Goal: Transaction & Acquisition: Book appointment/travel/reservation

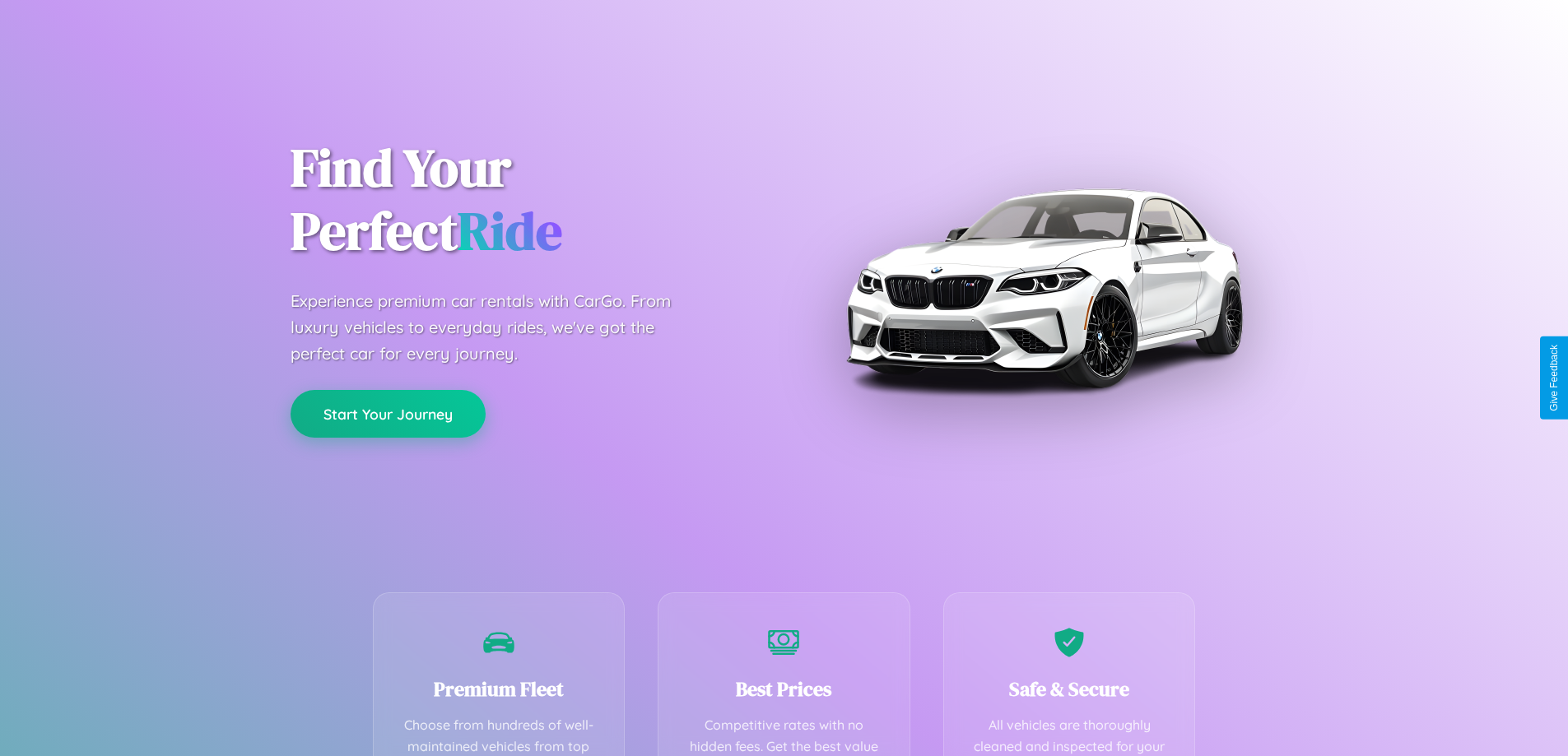
click at [388, 414] on button "Start Your Journey" at bounding box center [388, 413] width 195 height 48
click at [388, 413] on button "Start Your Journey" at bounding box center [388, 413] width 195 height 48
click at [388, 413] on button "Start Your Journey" at bounding box center [388, 413] width 195 height 48
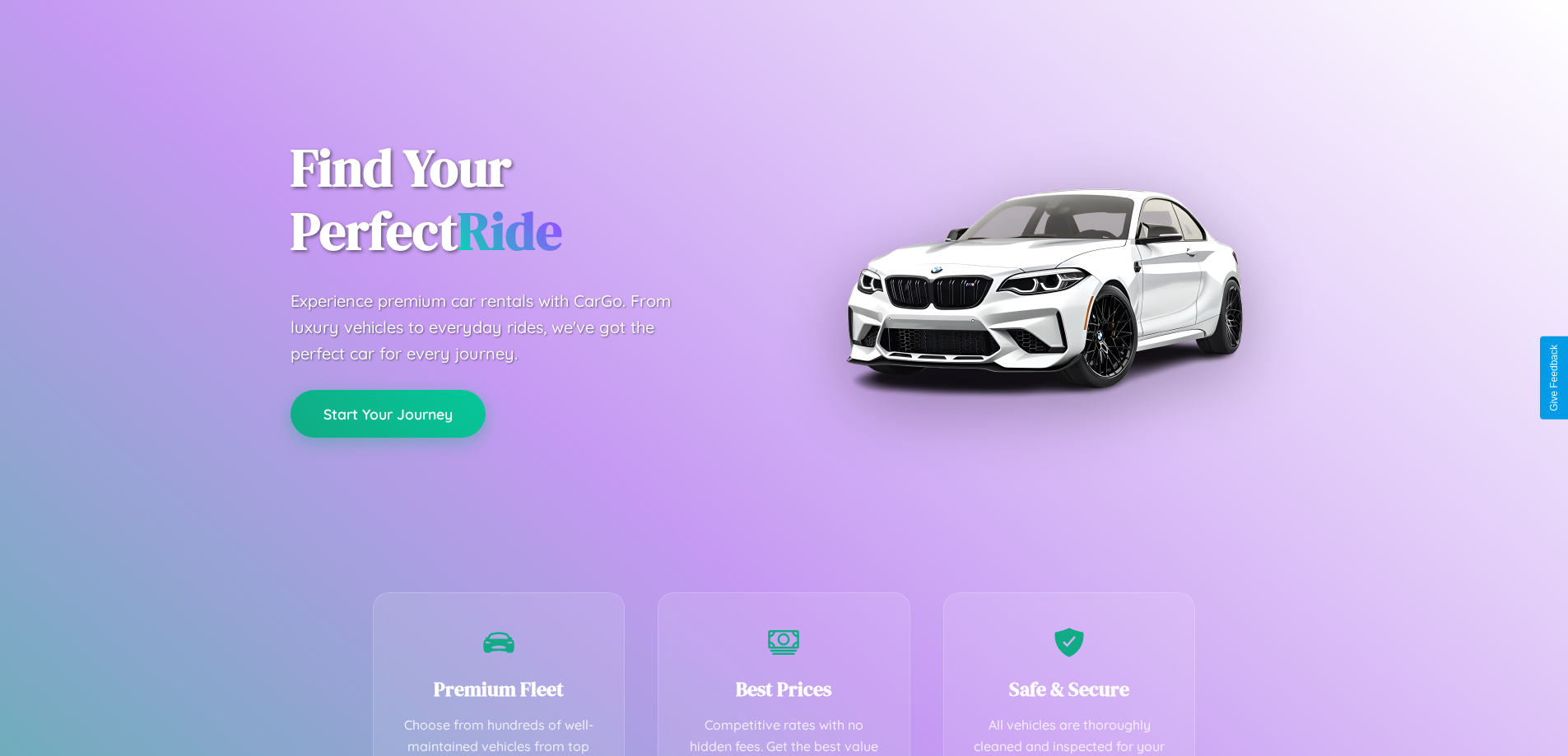
click at [388, 413] on button "Start Your Journey" at bounding box center [388, 413] width 195 height 48
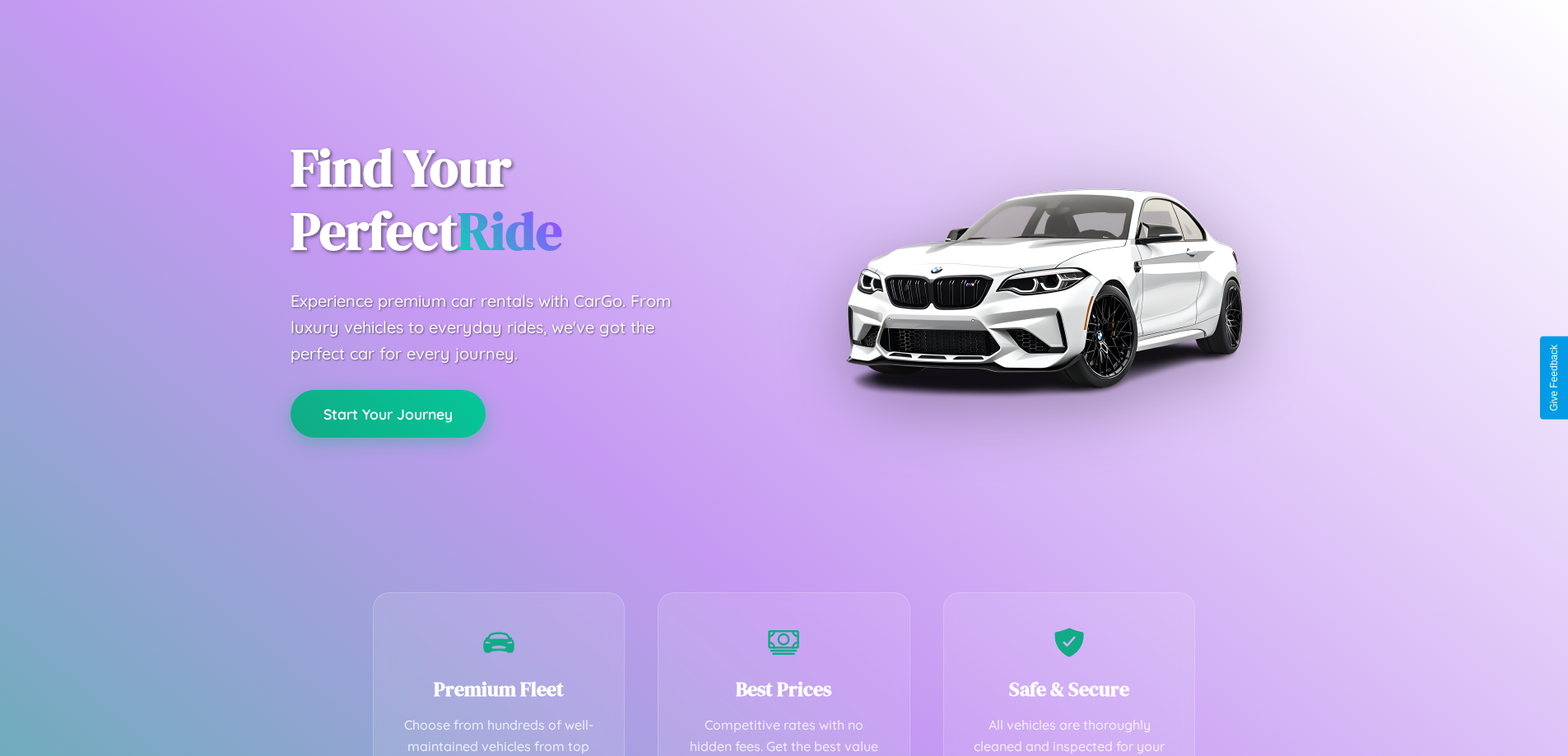
click at [388, 413] on button "Start Your Journey" at bounding box center [388, 413] width 195 height 48
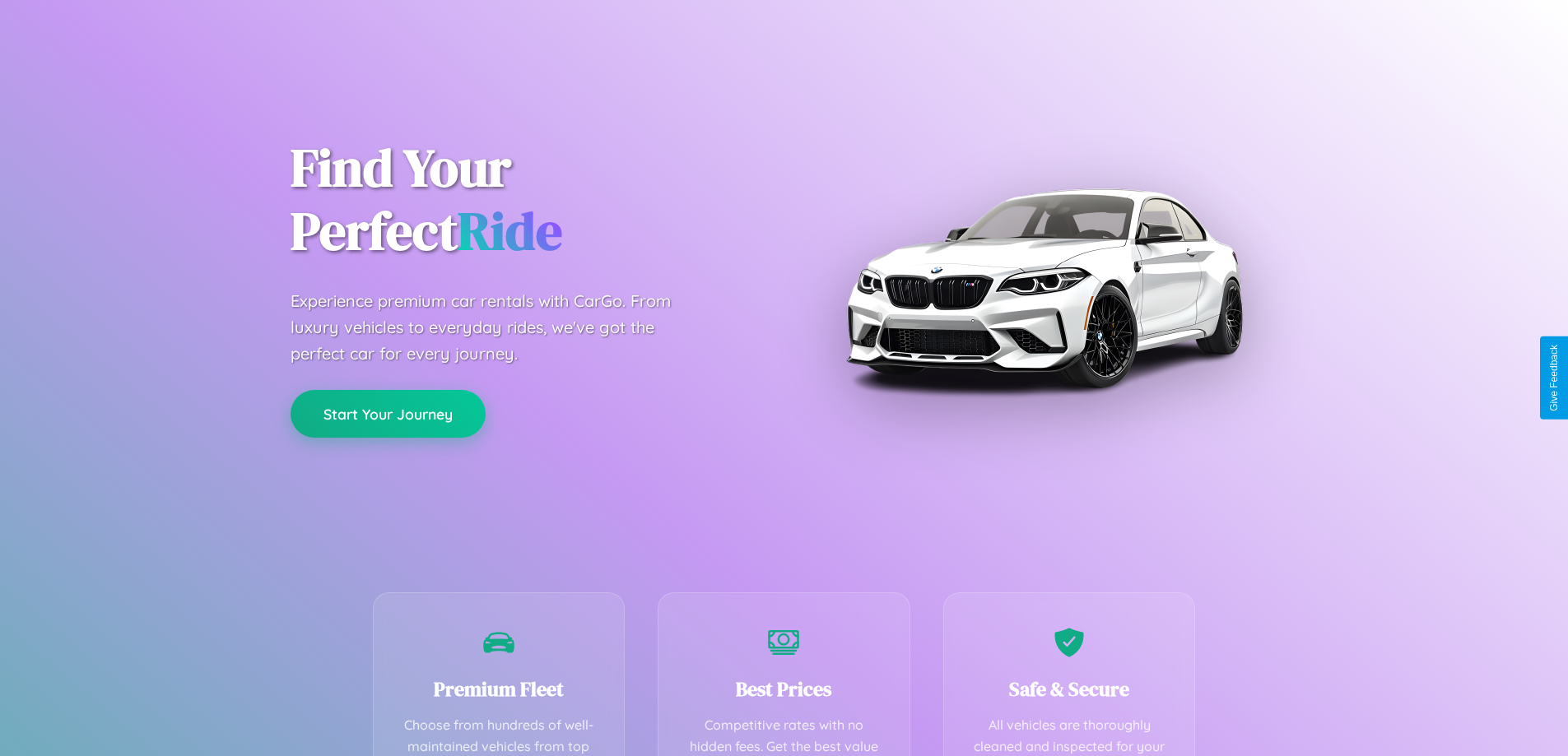
click at [388, 413] on button "Start Your Journey" at bounding box center [388, 413] width 195 height 48
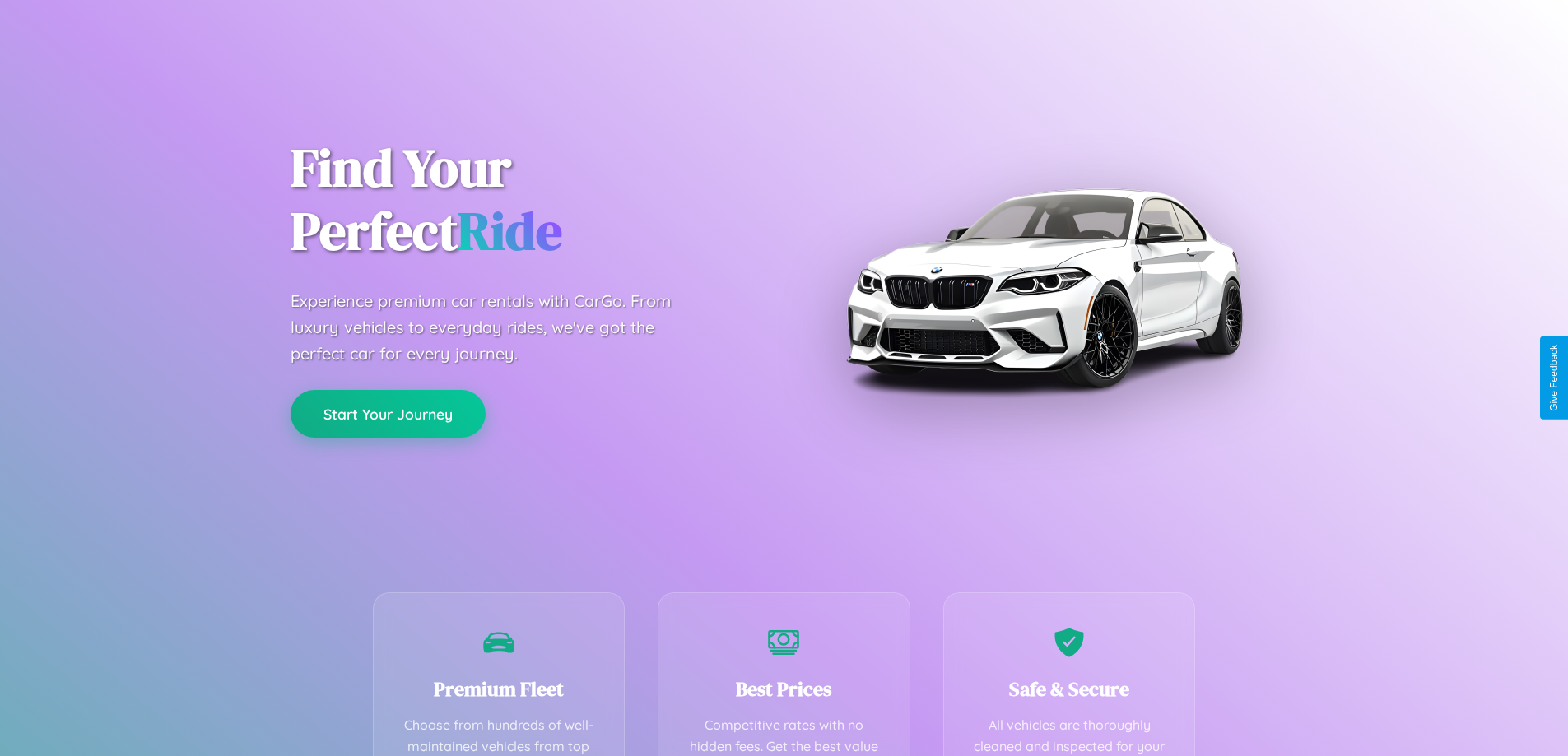
click at [388, 413] on button "Start Your Journey" at bounding box center [388, 413] width 195 height 48
